Goal: Information Seeking & Learning: Learn about a topic

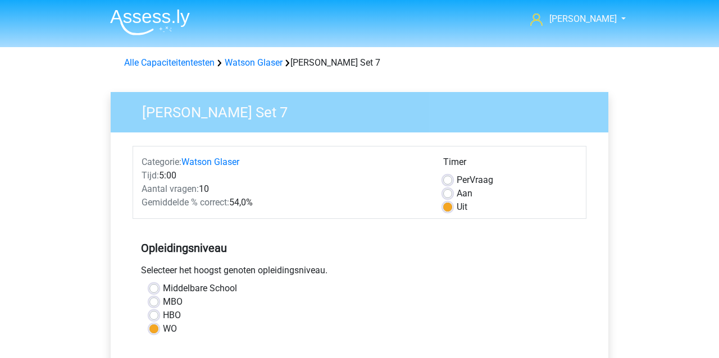
scroll to position [247, 0]
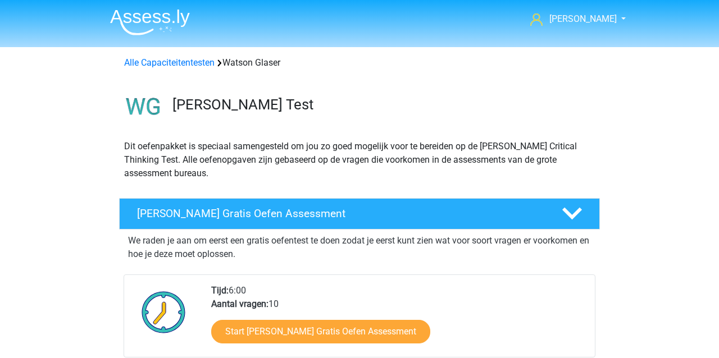
scroll to position [626, 0]
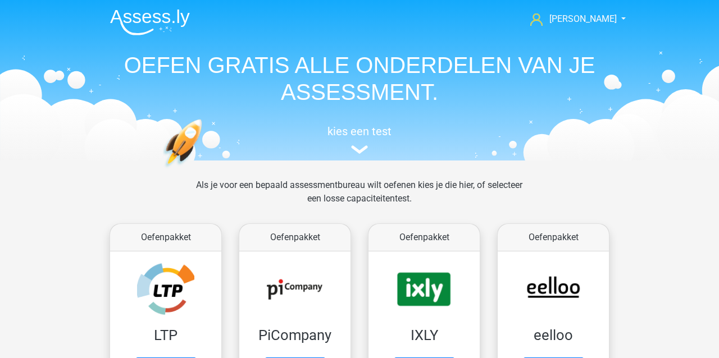
scroll to position [1458, 0]
